Goal: Task Accomplishment & Management: Manage account settings

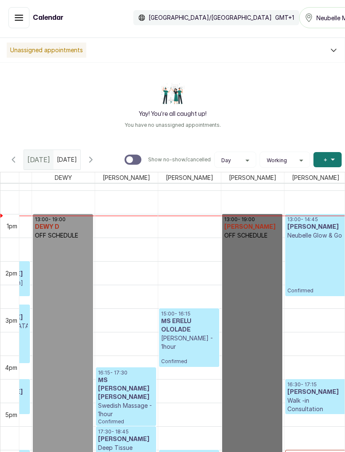
click at [235, 385] on link "13:00 - 19:00 [PERSON_NAME] S OFF SCHEDULE" at bounding box center [252, 355] width 60 height 283
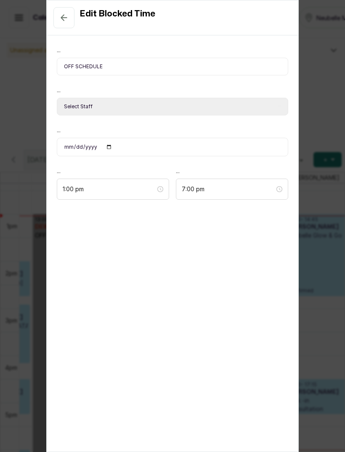
select select "7d9a89a2-aaf5-47a7-801d-4bb651f44a4d"
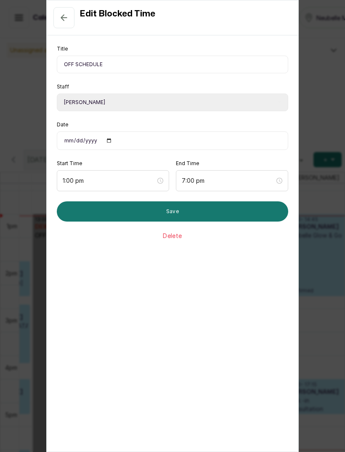
click at [337, 302] on div "Edit Blocked Time Title OFF SCHEDULE Staff Select Staff [PERSON_NAME] - Aesthet…" at bounding box center [172, 226] width 345 height 452
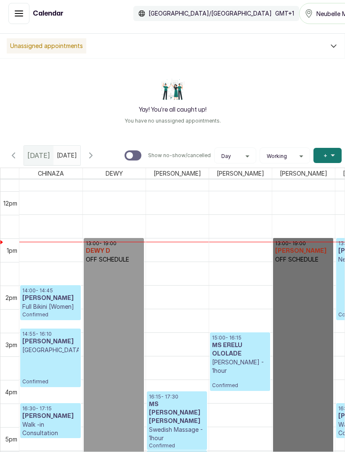
scroll to position [557, 0]
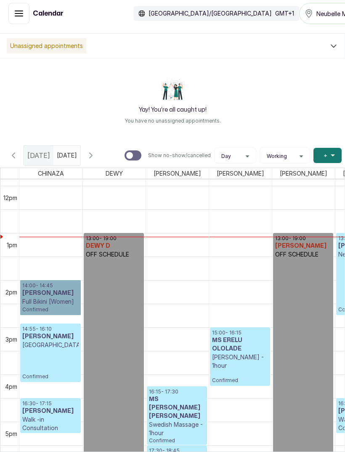
click at [22, 280] on link "14:00 - 14:45 [PERSON_NAME] Full Bikini [Women] Confirmed" at bounding box center [50, 297] width 61 height 35
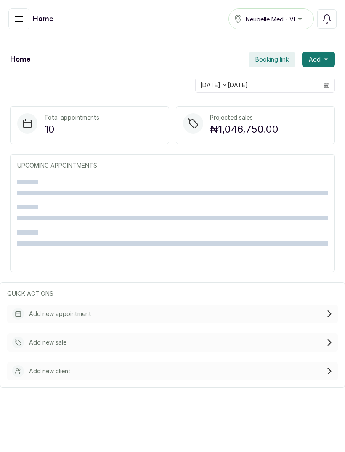
click at [21, 28] on button "button" at bounding box center [18, 18] width 21 height 21
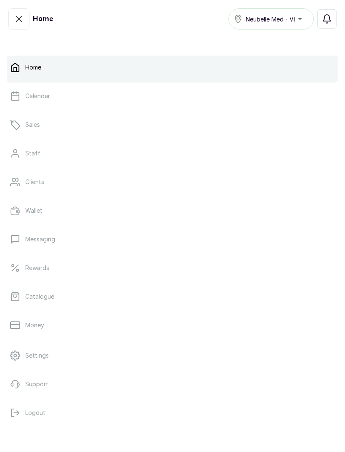
click at [64, 107] on link "Calendar" at bounding box center [173, 96] width 332 height 24
